Goal: Task Accomplishment & Management: Manage account settings

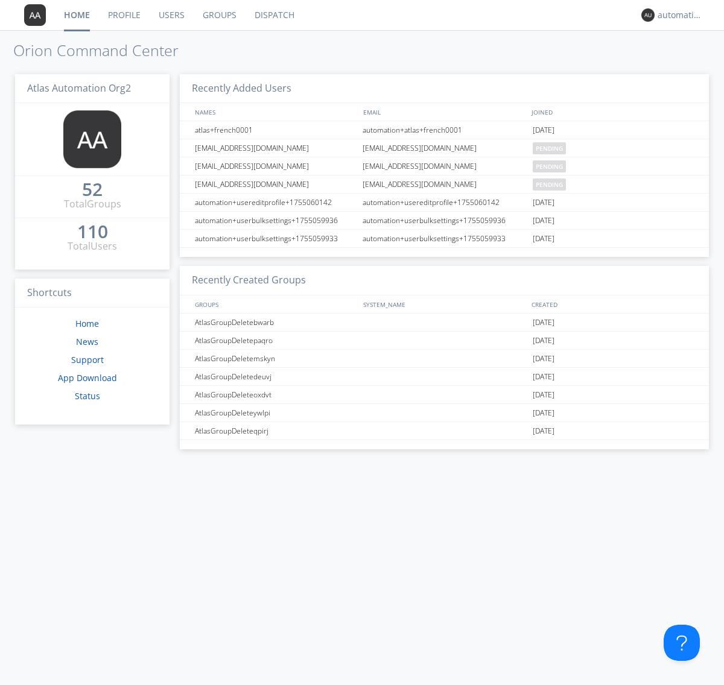
click at [273, 15] on link "Dispatch" at bounding box center [274, 15] width 58 height 30
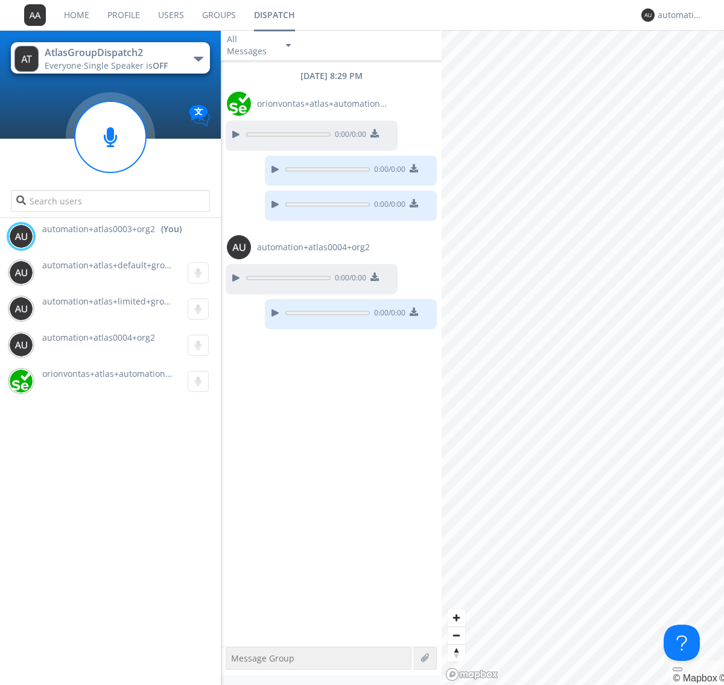
click at [198, 58] on div "button" at bounding box center [199, 59] width 10 height 5
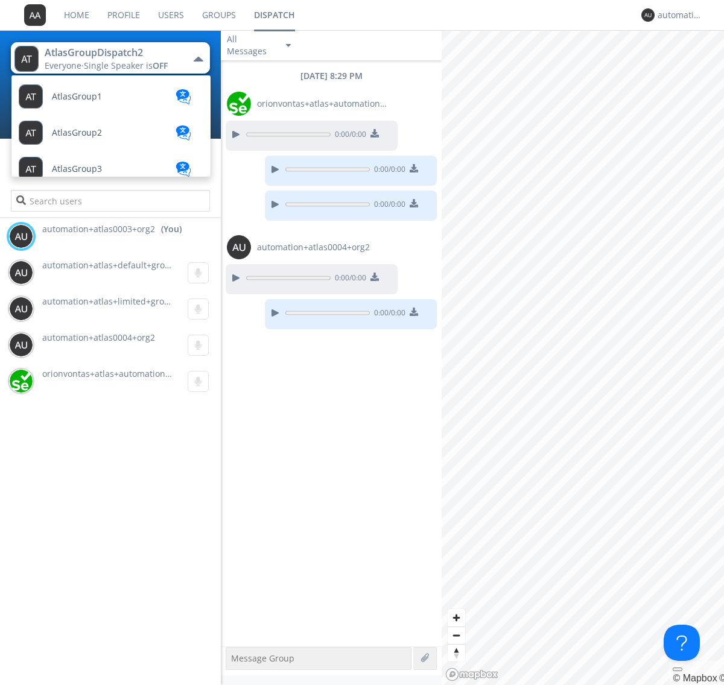
click at [93, 309] on span "AtlasGroupDispatch3" at bounding box center [95, 313] width 86 height 9
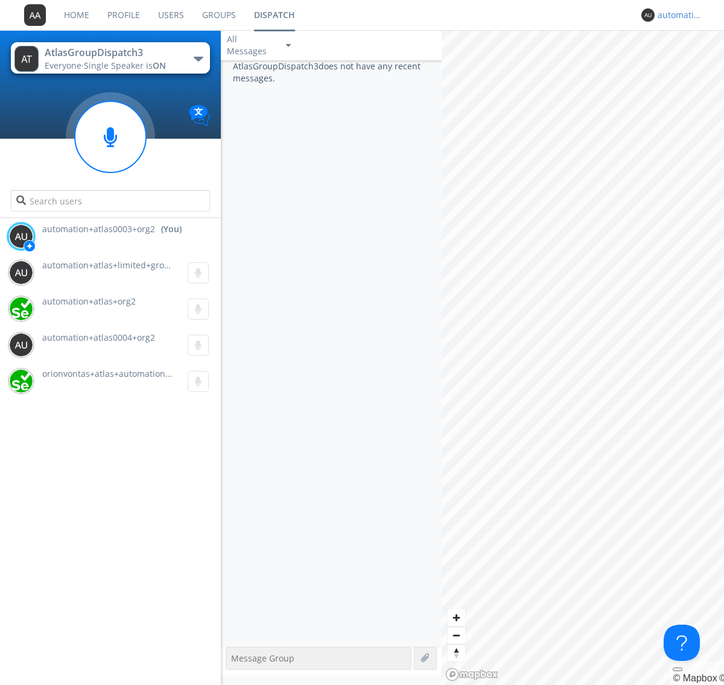
click at [677, 15] on div "automation+atlas0003+org2" at bounding box center [679, 15] width 45 height 12
click at [686, 63] on div "Log Out" at bounding box center [686, 64] width 62 height 22
